Goal: Information Seeking & Learning: Learn about a topic

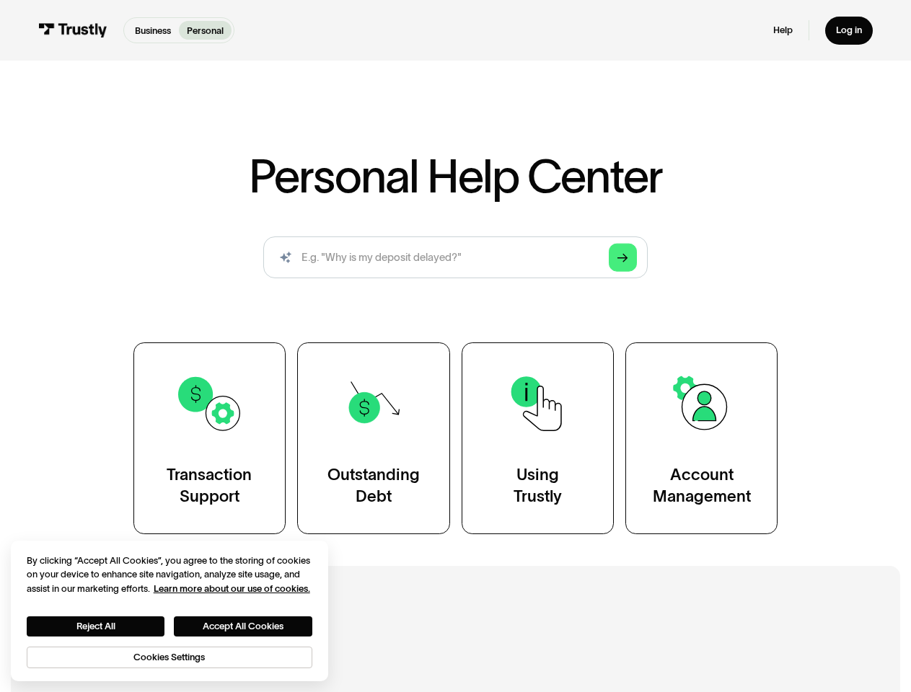
click at [455, 346] on div "Transaction Support Outstanding Debt Using Trustly Account Management" at bounding box center [455, 438] width 645 height 192
click at [623, 258] on icon "Arrow Right" at bounding box center [622, 257] width 11 height 11
click at [96, 627] on button "Reject All" at bounding box center [96, 626] width 138 height 20
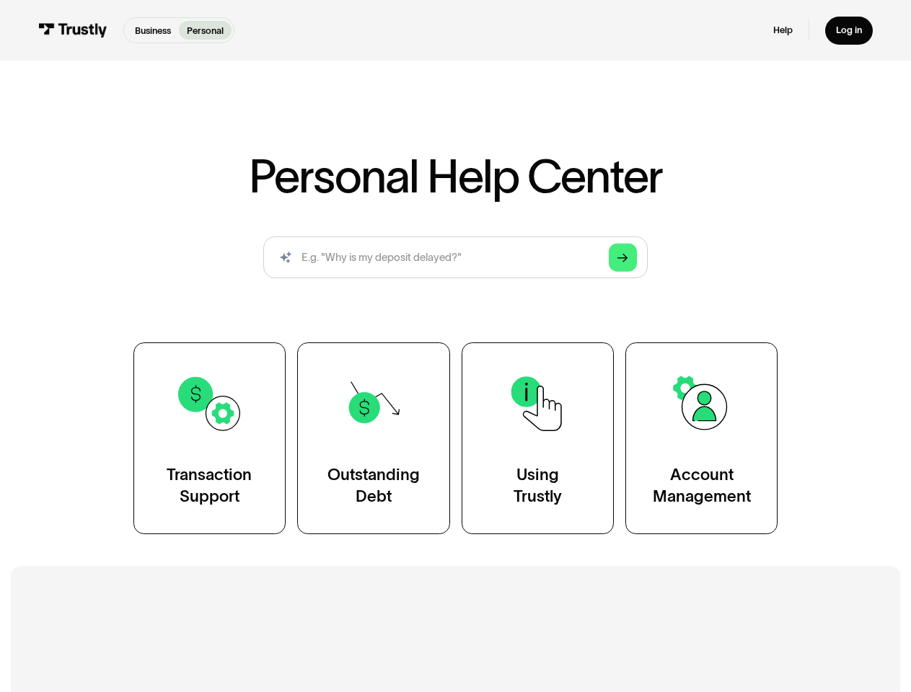
click at [244, 627] on button "Accept All Cookies" at bounding box center [243, 626] width 138 height 20
click at [170, 655] on h2 "Additional Resources" at bounding box center [454, 640] width 767 height 29
